Goal: Information Seeking & Learning: Find specific fact

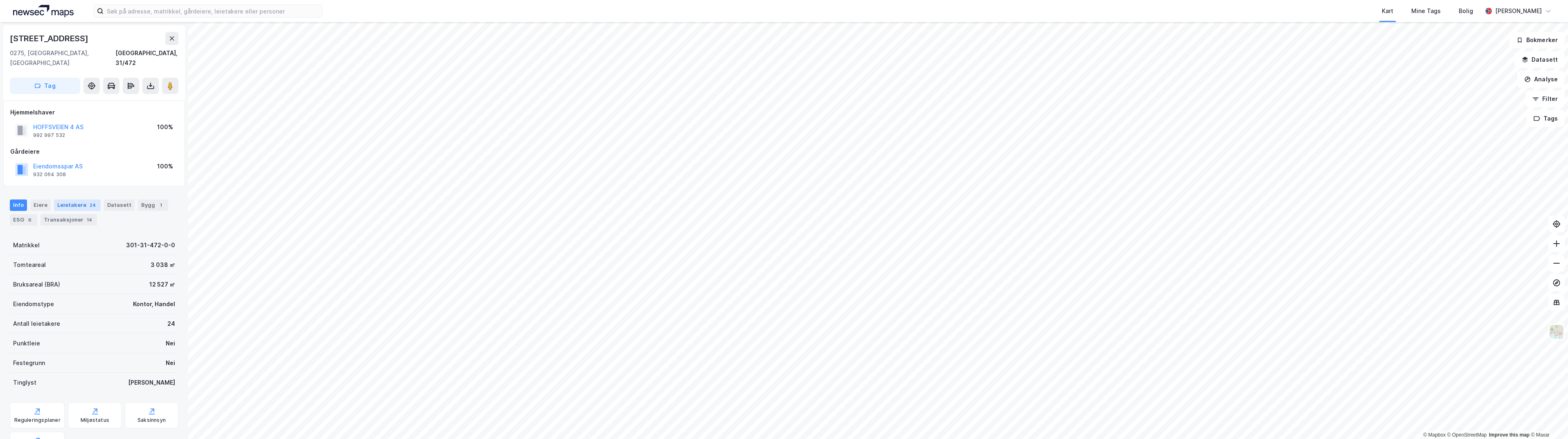
click at [71, 199] on div "Leietakere 24" at bounding box center [77, 205] width 47 height 12
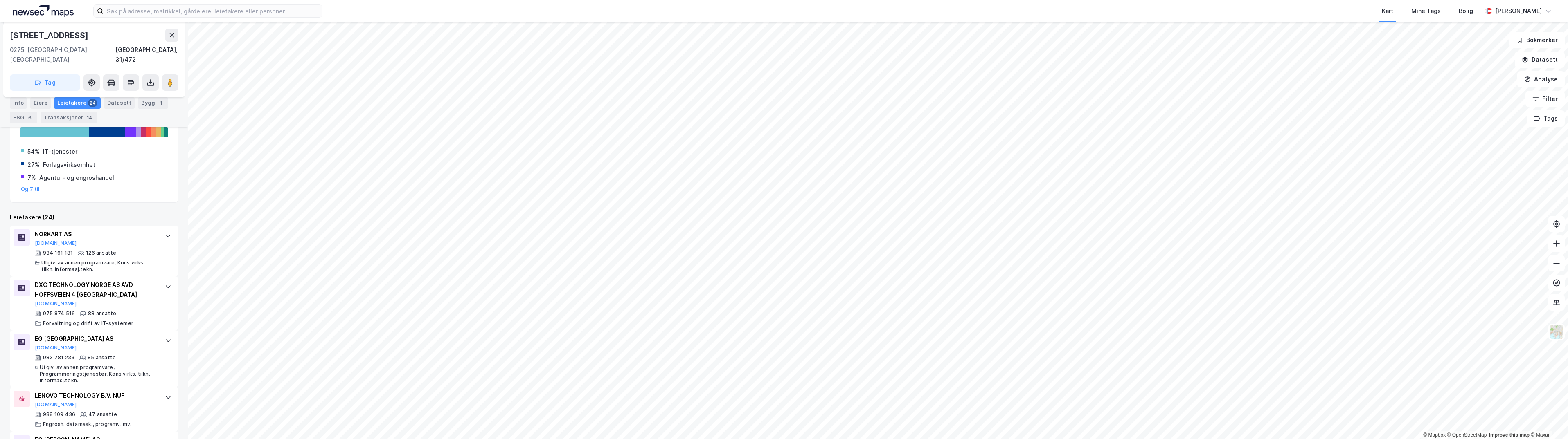
scroll to position [164, 0]
click at [82, 245] on icon at bounding box center [81, 247] width 7 height 4
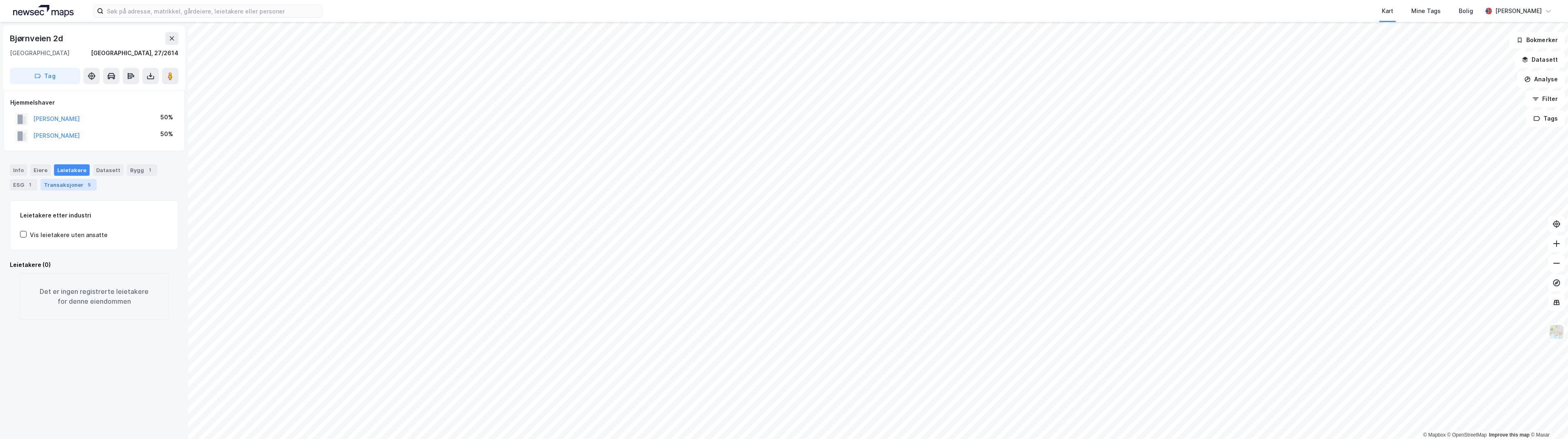
click at [58, 182] on div "Transaksjoner 5" at bounding box center [69, 184] width 56 height 12
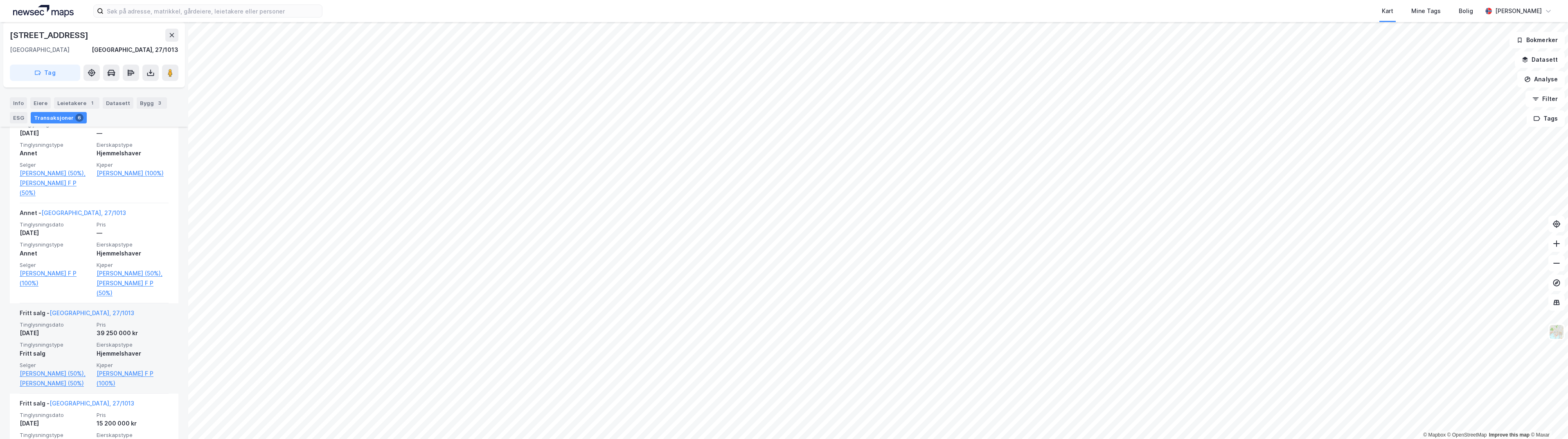
scroll to position [245, 0]
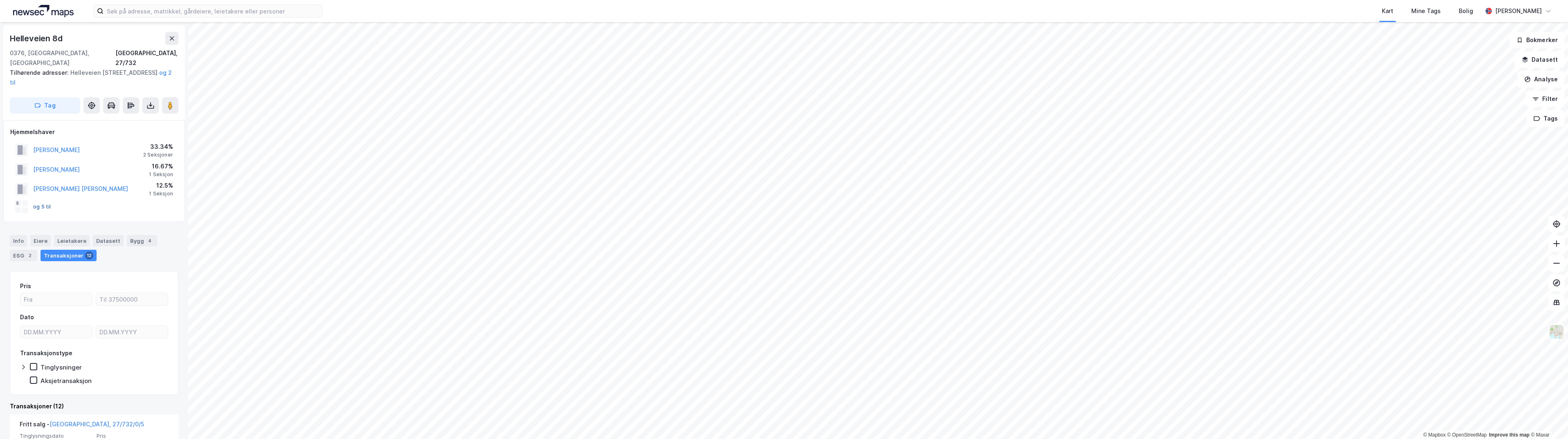
click at [0, 0] on button "og 5 til" at bounding box center [0, 0] width 0 height 0
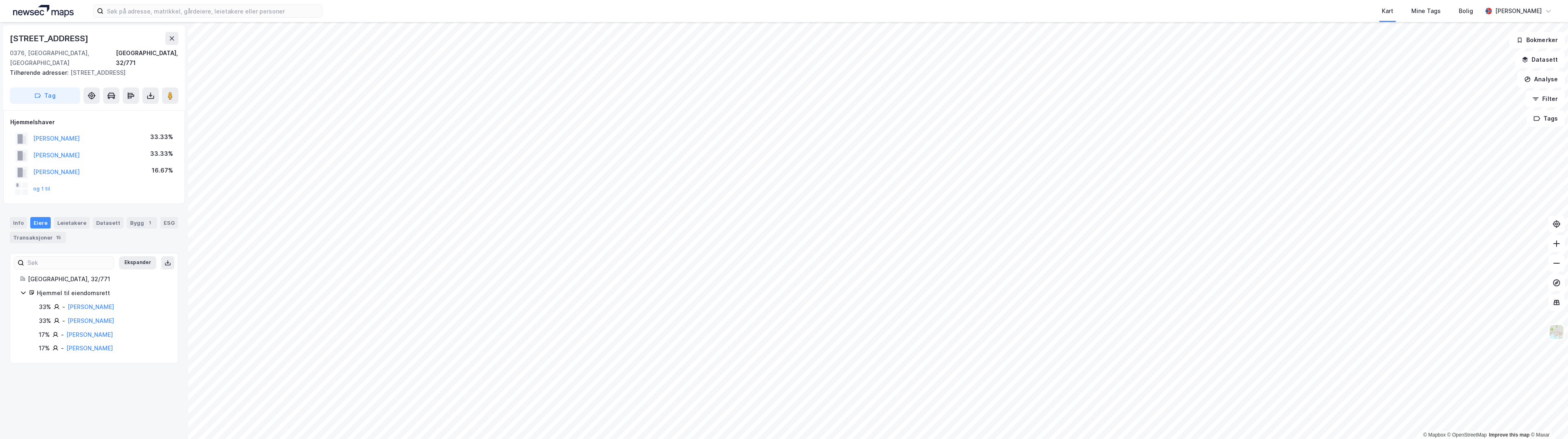
click at [701, 438] on html "Kart Mine Tags [PERSON_NAME] © Mapbox © OpenStreetMap Improve this map © Maxar …" at bounding box center [784, 220] width 1568 height 439
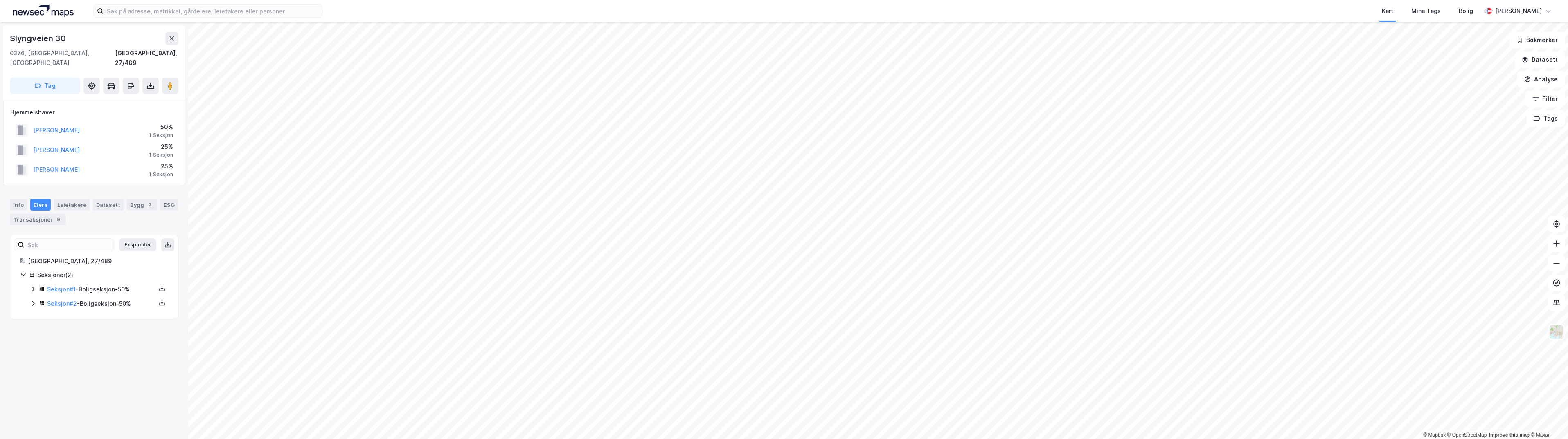
click at [140, 18] on div "Kart Mine Tags [PERSON_NAME]" at bounding box center [784, 11] width 1568 height 22
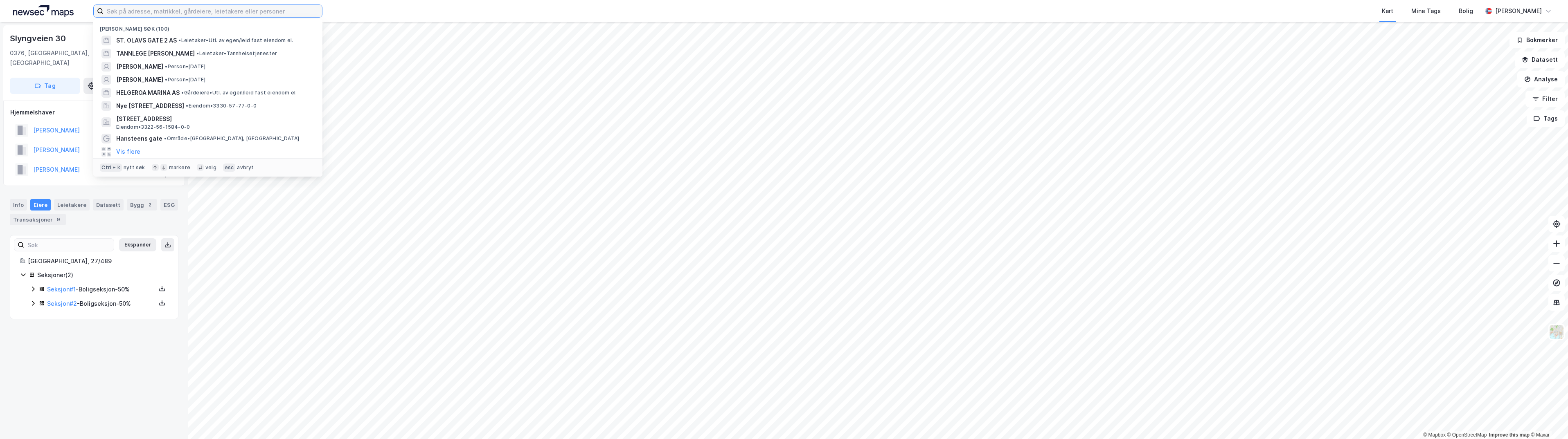
click at [140, 15] on input at bounding box center [212, 11] width 219 height 12
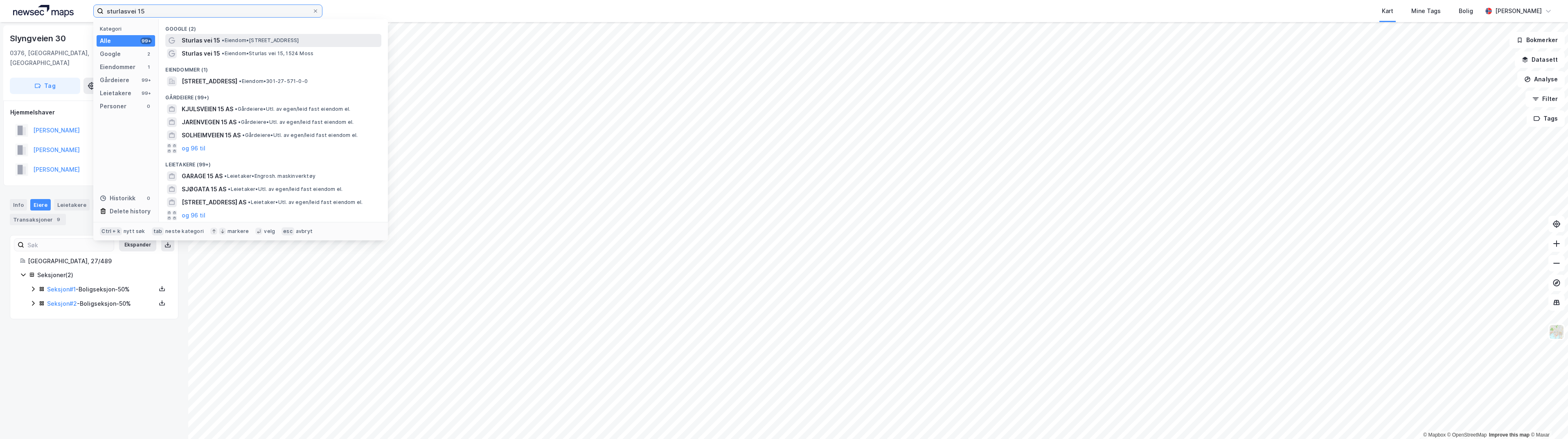
type input "sturlasvei 15"
click at [239, 41] on span "• Eiendom • [STREET_ADDRESS]" at bounding box center [260, 40] width 77 height 7
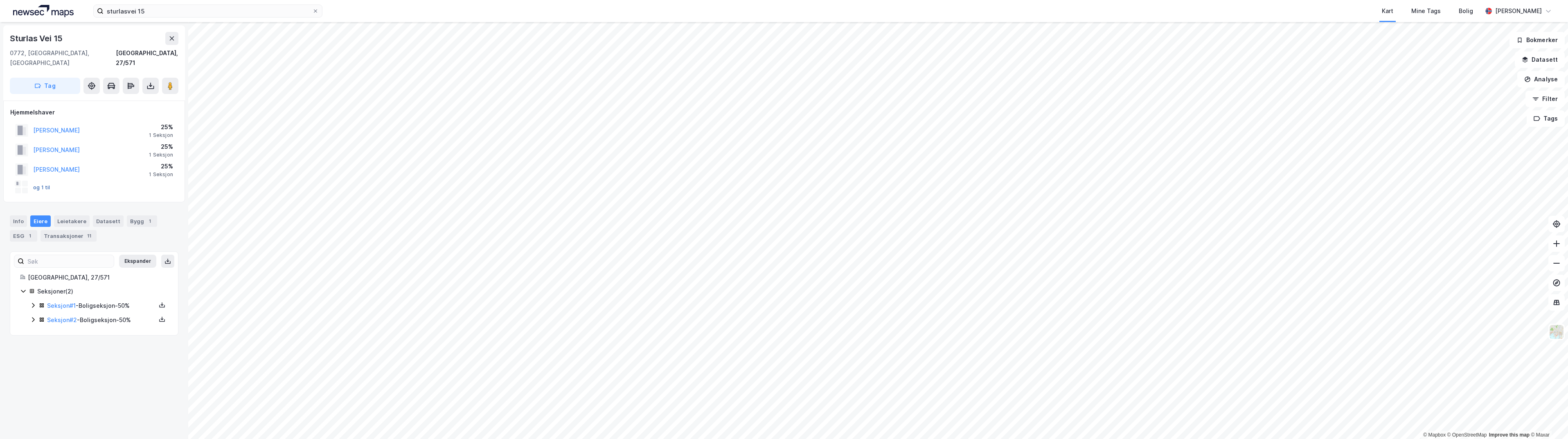
click at [0, 0] on button "og 1 til" at bounding box center [0, 0] width 0 height 0
click at [59, 316] on link "Seksjon # 2" at bounding box center [61, 319] width 30 height 7
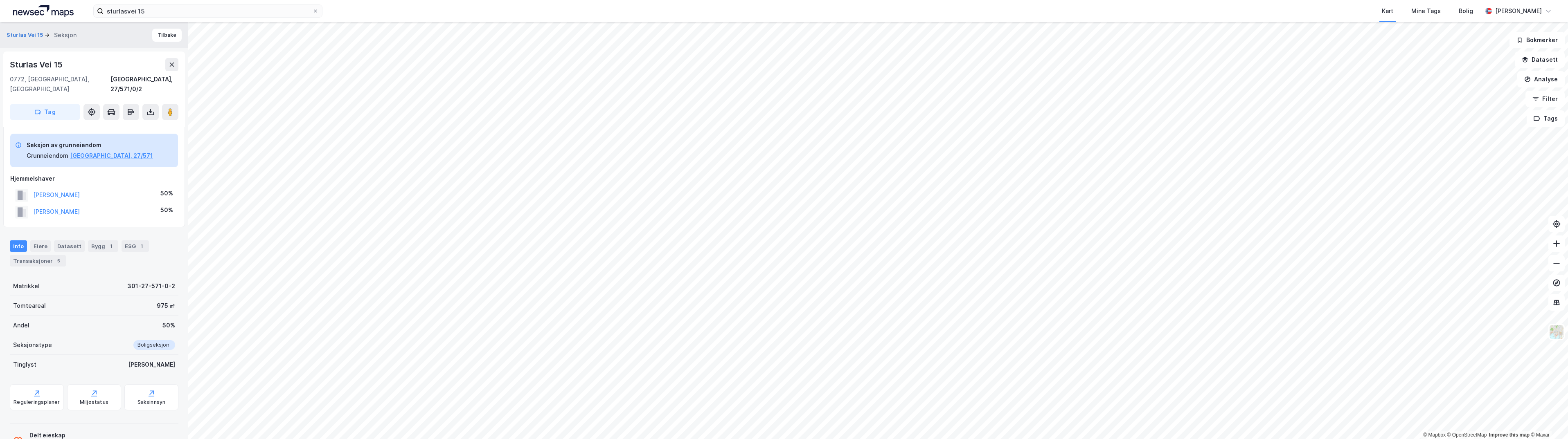
scroll to position [21, 0]
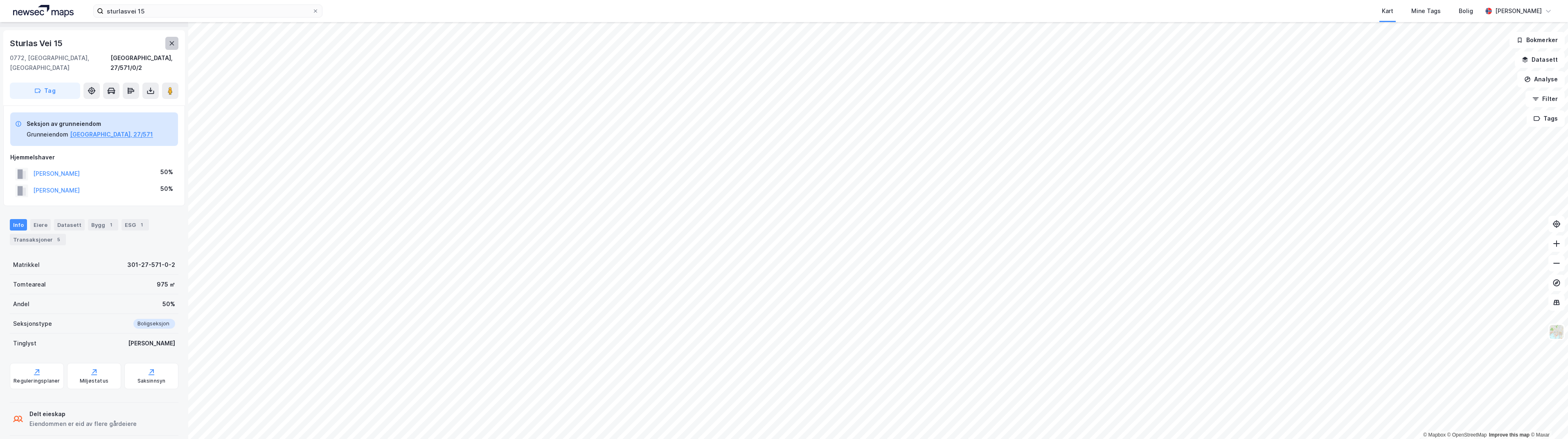
click at [173, 40] on button at bounding box center [172, 44] width 13 height 13
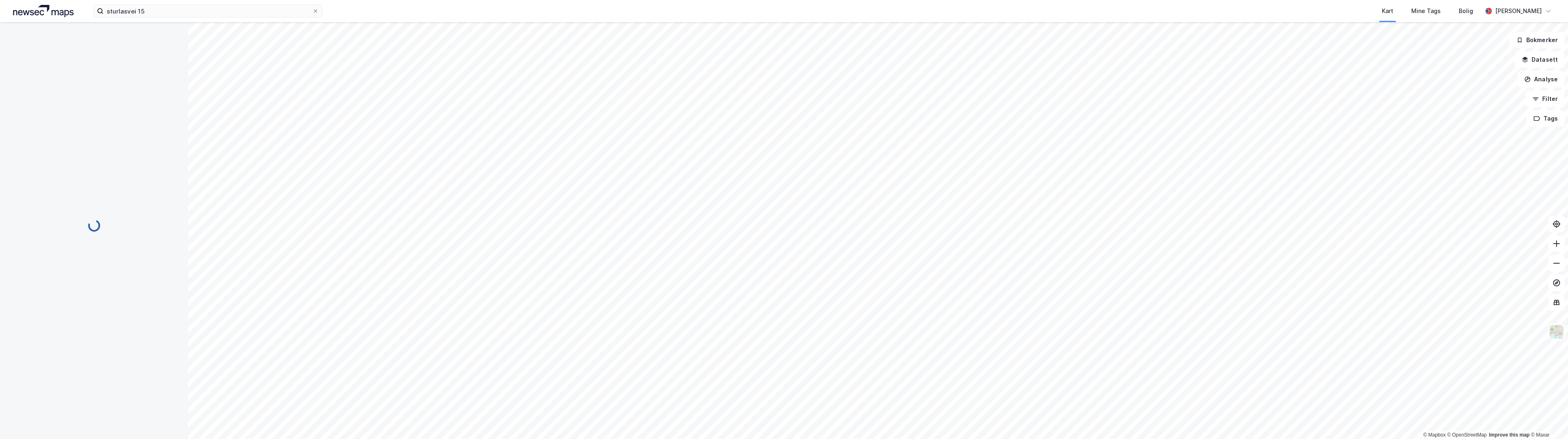
scroll to position [21, 0]
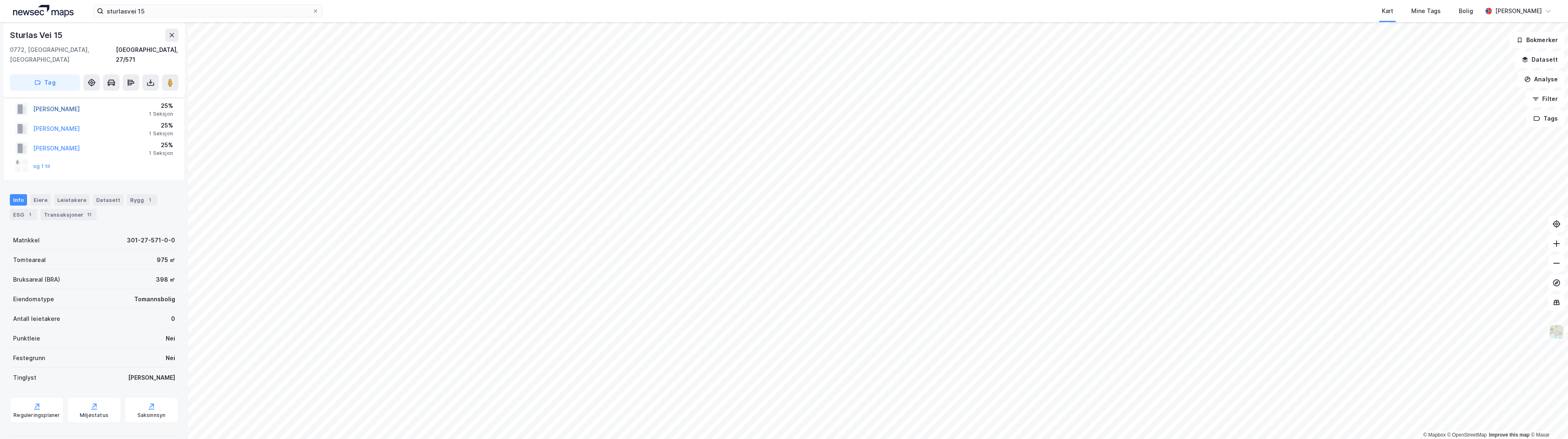
click at [0, 0] on button "[PERSON_NAME]" at bounding box center [0, 0] width 0 height 0
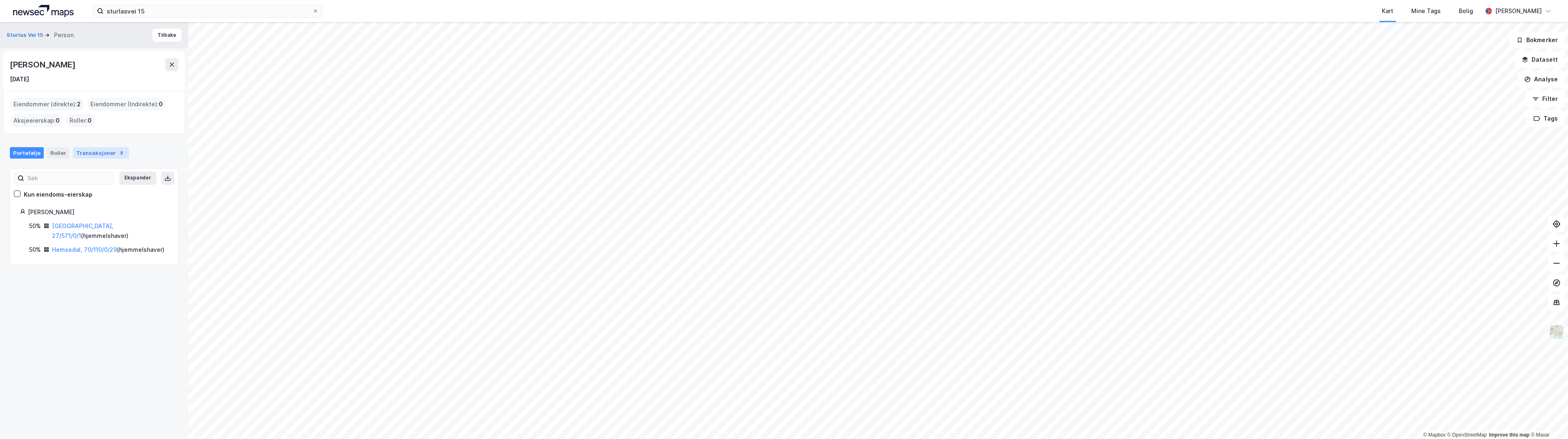
click at [85, 151] on div "Transaksjoner 8" at bounding box center [101, 153] width 56 height 12
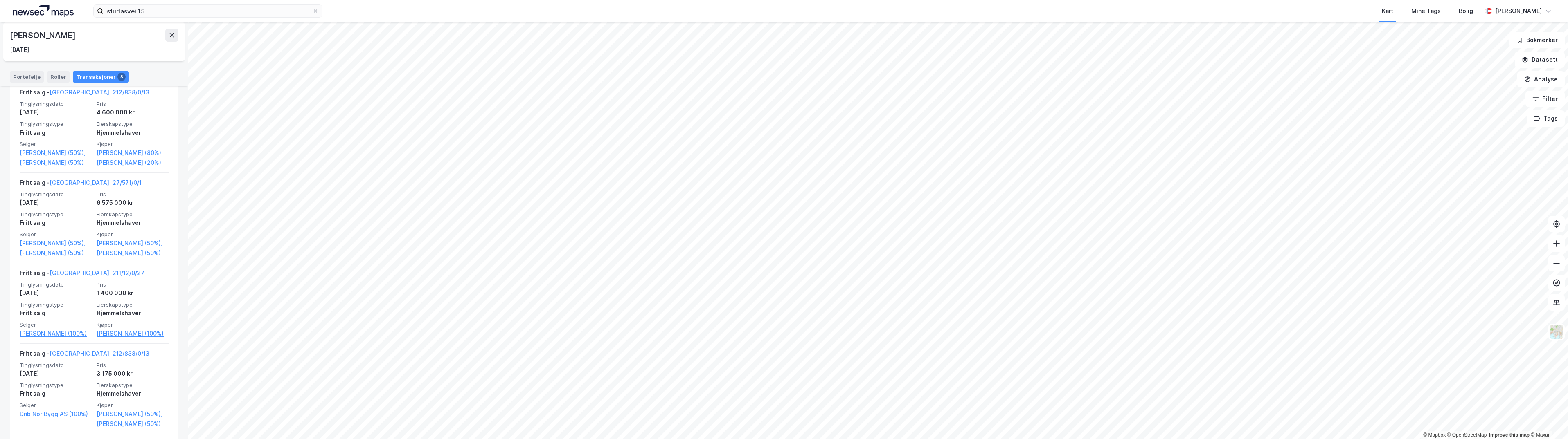
scroll to position [446, 0]
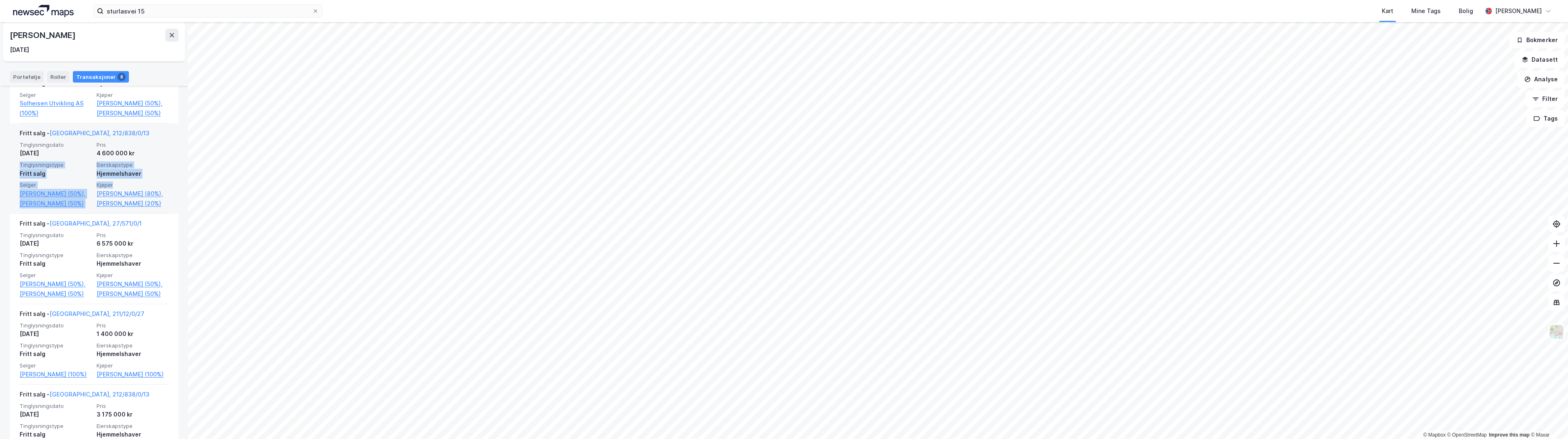
drag, startPoint x: 152, startPoint y: 179, endPoint x: 149, endPoint y: 206, distance: 27.2
click at [149, 206] on div "Tinglysningsdato [DATE] Pris 4 600 000 kr Tinglysningstype Fritt salg Eierskaps…" at bounding box center [94, 175] width 149 height 67
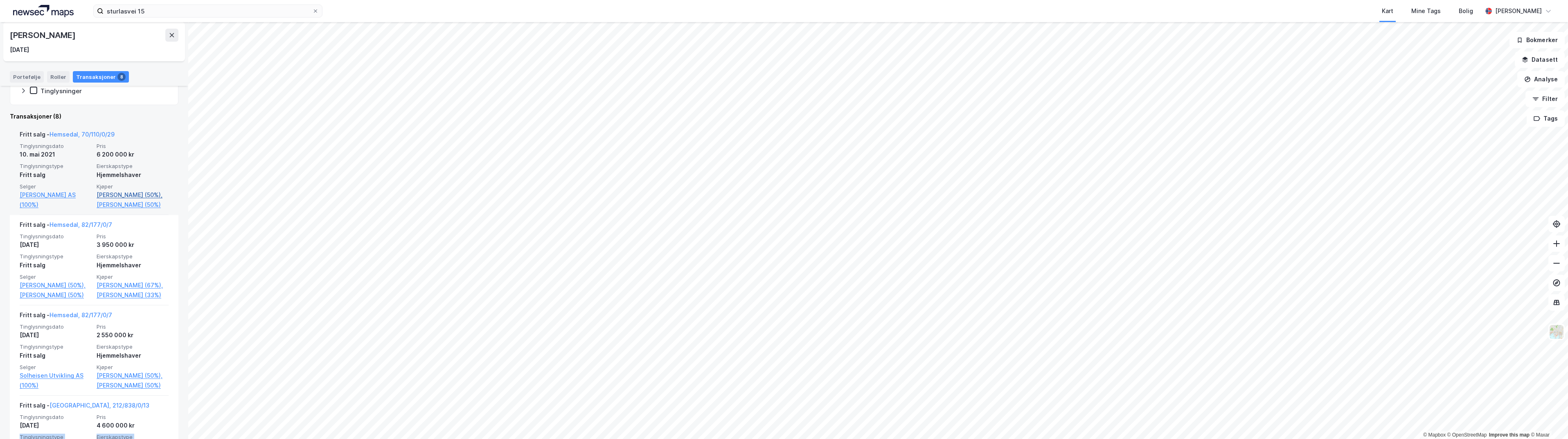
scroll to position [160, 0]
